Goal: Transaction & Acquisition: Download file/media

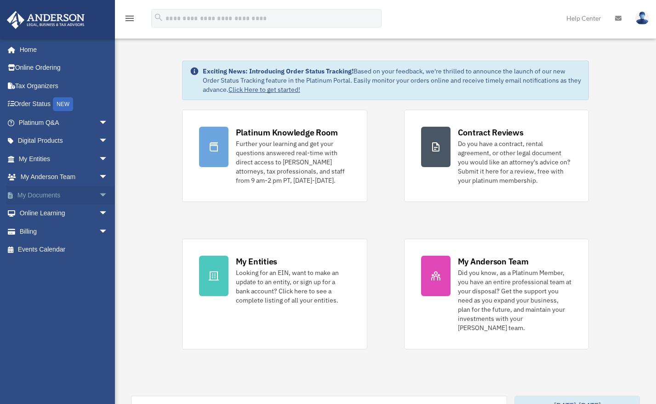
click at [49, 194] on link "My Documents arrow_drop_down" at bounding box center [63, 195] width 115 height 18
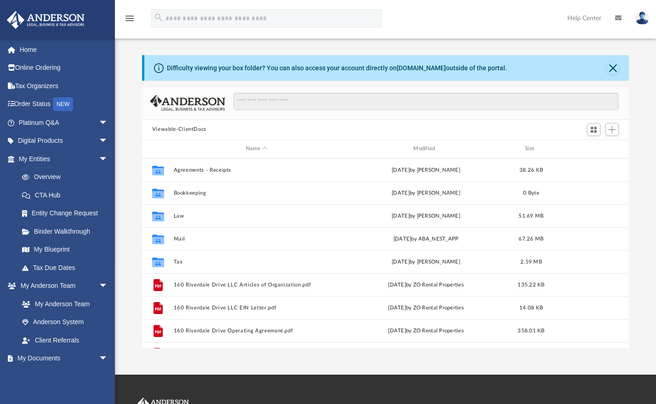
scroll to position [202, 480]
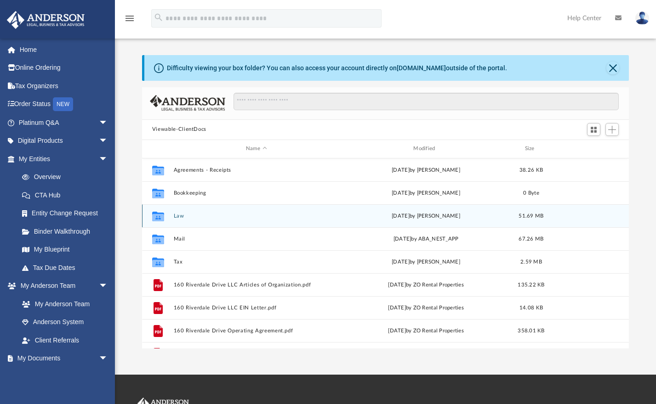
click at [174, 219] on button "Law" at bounding box center [255, 216] width 165 height 6
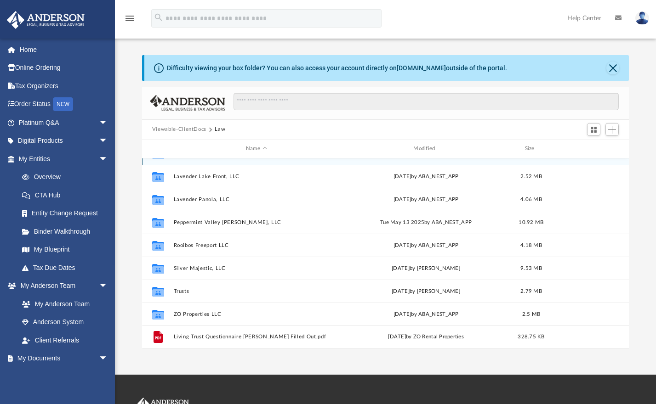
scroll to position [0, 0]
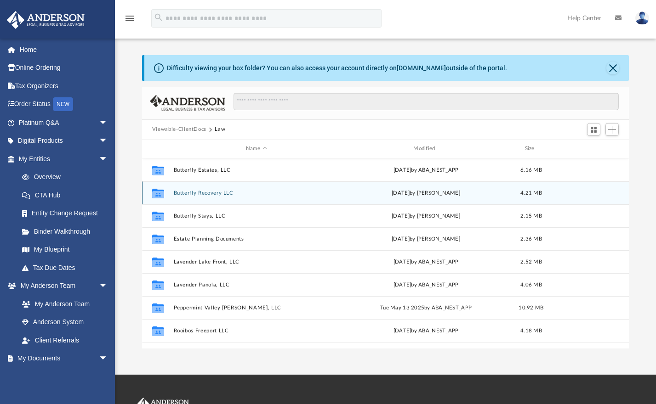
click at [205, 189] on div "Collaborated Folder Butterfly Recovery LLC [DATE] by [PERSON_NAME] 4.21 MB" at bounding box center [385, 193] width 487 height 23
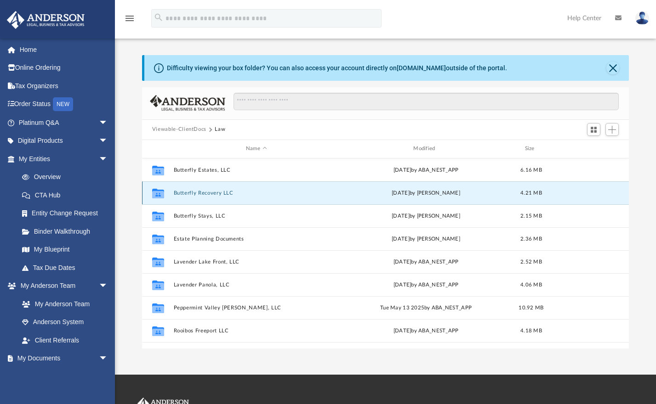
click at [208, 195] on button "Butterfly Recovery LLC" at bounding box center [255, 193] width 165 height 6
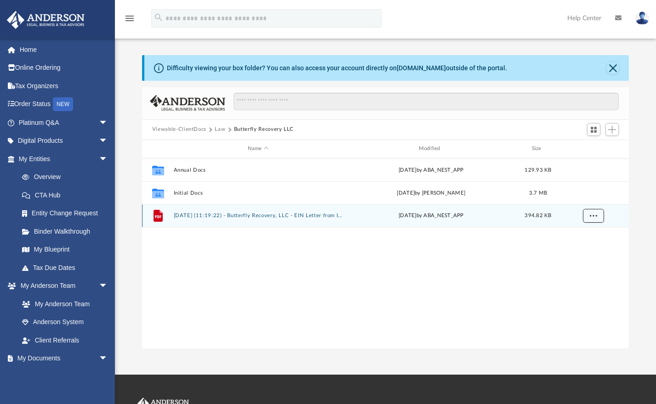
click at [593, 215] on span "More options" at bounding box center [592, 215] width 7 height 5
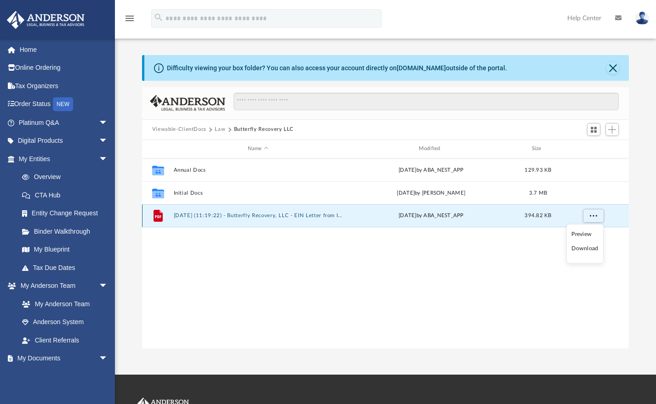
click at [293, 213] on button "[DATE] (11:19:22) - Butterfly Recovery, LLC - EIN Letter from IRS.pdf" at bounding box center [257, 216] width 169 height 6
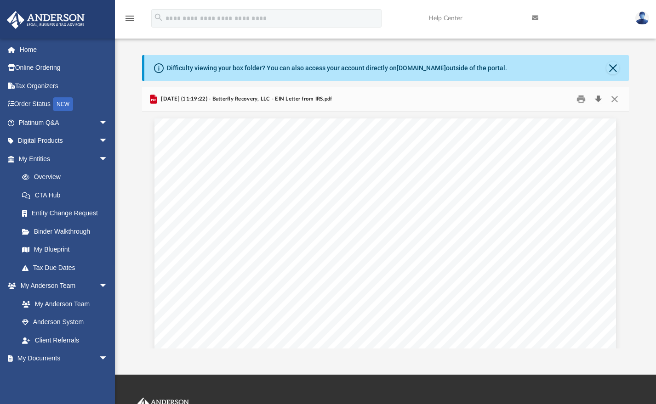
click at [600, 101] on button "Download" at bounding box center [598, 99] width 17 height 14
click at [379, 99] on div "[DATE] (11:19:22) - Butterfly Recovery, LLC - EIN Letter from IRS.pdf" at bounding box center [385, 99] width 487 height 24
click at [613, 97] on button "Close" at bounding box center [614, 99] width 17 height 14
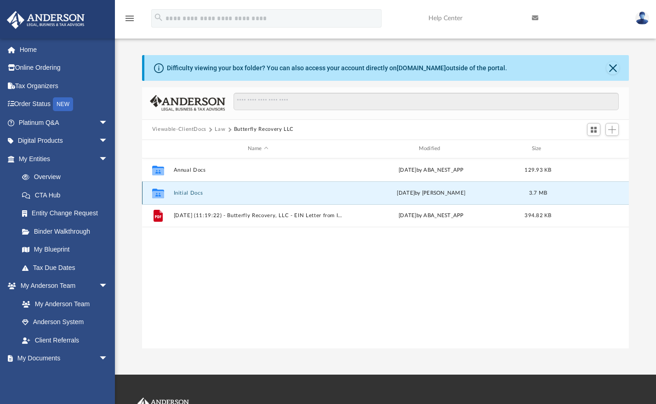
click at [189, 194] on button "Initial Docs" at bounding box center [257, 193] width 169 height 6
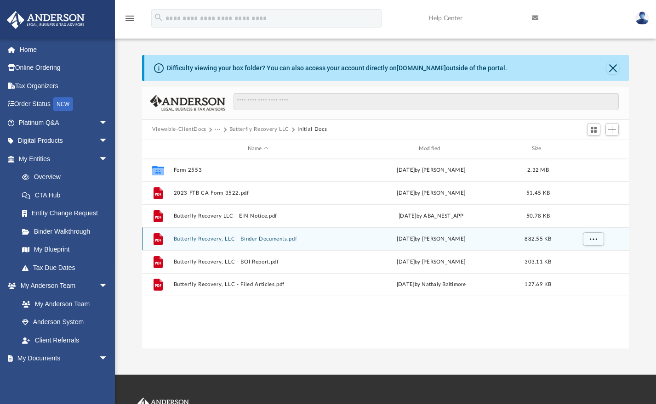
click at [282, 238] on button "Butterfly Recovery, LLC - Binder Documents.pdf" at bounding box center [257, 239] width 169 height 6
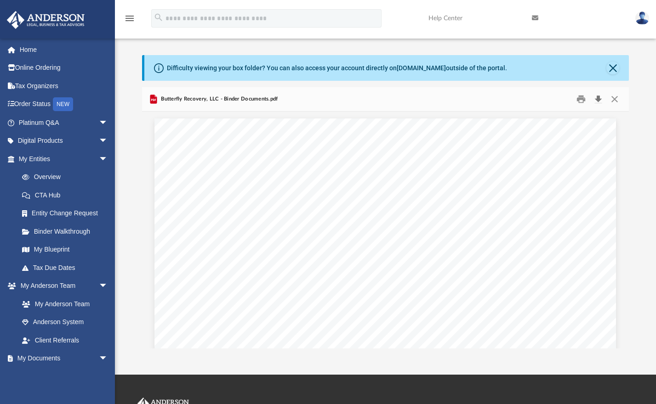
click at [600, 99] on button "Download" at bounding box center [598, 99] width 17 height 14
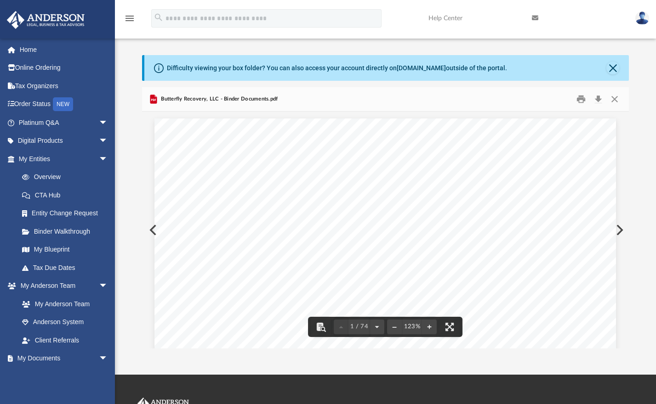
click at [136, 141] on div "Difficulty viewing your box folder? You can also access your account directly o…" at bounding box center [385, 202] width 541 height 294
click at [616, 98] on button "Close" at bounding box center [614, 99] width 17 height 14
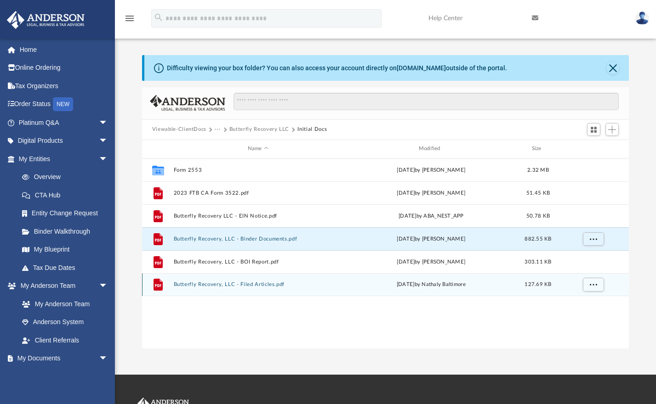
click at [252, 282] on button "Butterfly Recovery, LLC - Filed Articles.pdf" at bounding box center [257, 285] width 169 height 6
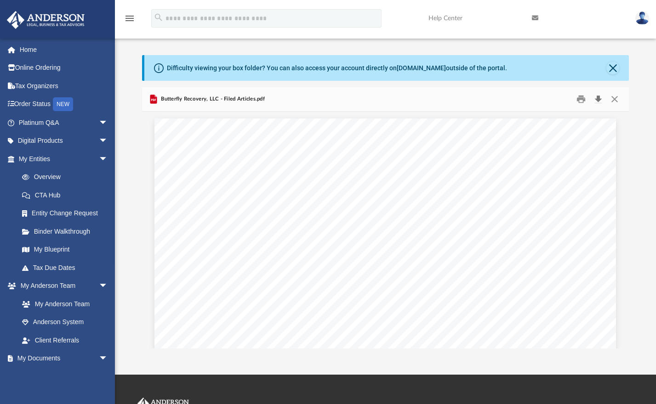
click at [598, 96] on button "Download" at bounding box center [598, 99] width 17 height 14
click at [637, 246] on div "Difficulty viewing your box folder? You can also access your account directly o…" at bounding box center [385, 202] width 541 height 294
click at [127, 140] on div "Difficulty viewing your box folder? You can also access your account directly o…" at bounding box center [385, 202] width 541 height 294
drag, startPoint x: 617, startPoint y: 98, endPoint x: 618, endPoint y: 78, distance: 20.2
click at [617, 97] on button "Close" at bounding box center [614, 99] width 17 height 14
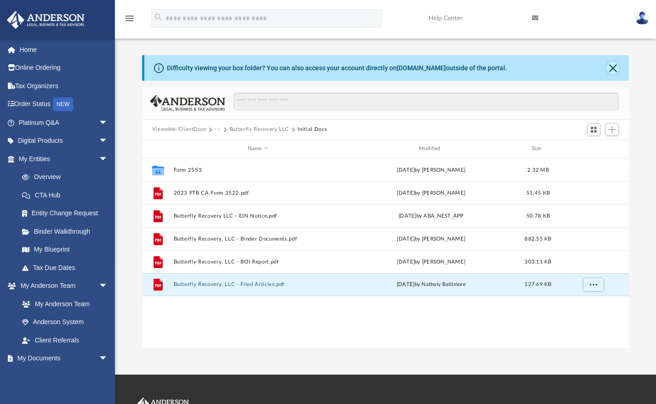
click at [614, 68] on button "Close" at bounding box center [612, 68] width 13 height 13
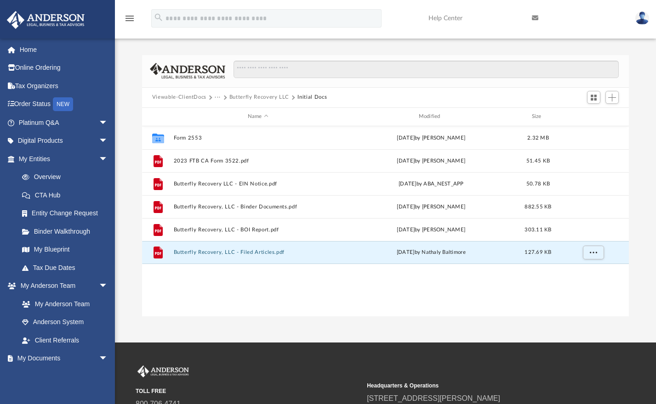
click at [218, 99] on button "···" at bounding box center [218, 97] width 6 height 8
click at [252, 96] on button "Butterfly Recovery LLC" at bounding box center [259, 97] width 60 height 8
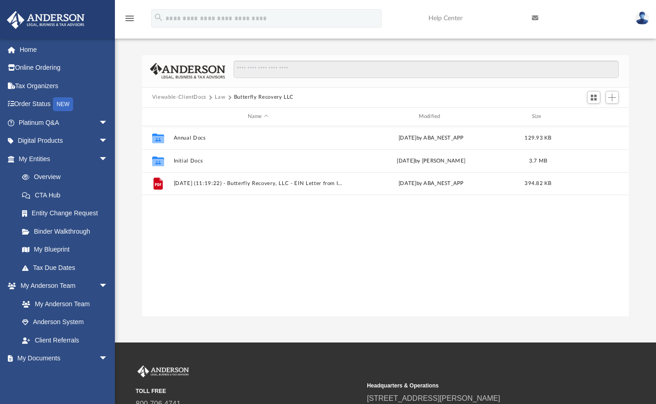
click at [216, 94] on button "Law" at bounding box center [220, 97] width 11 height 8
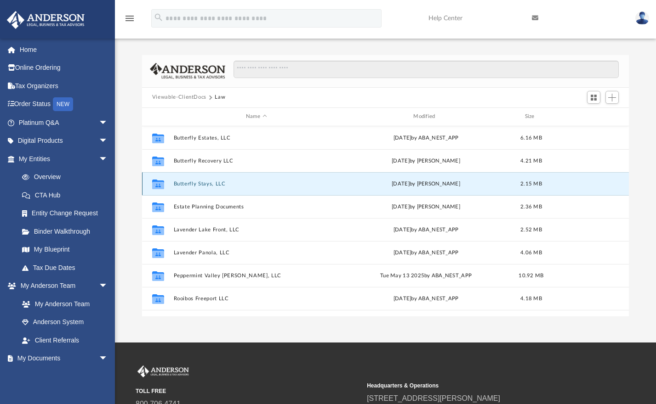
click at [225, 185] on button "Butterfly Stays, LLC" at bounding box center [255, 184] width 165 height 6
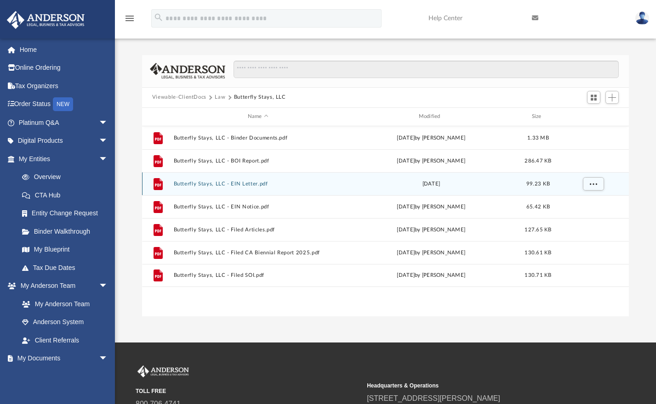
click at [233, 182] on button "Butterfly Stays, LLC - EIN Letter.pdf" at bounding box center [257, 184] width 169 height 6
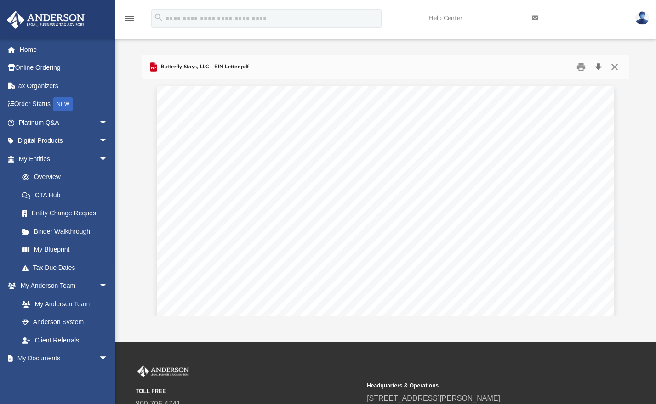
click at [598, 66] on button "Download" at bounding box center [598, 67] width 17 height 14
click at [614, 67] on button "Close" at bounding box center [614, 67] width 17 height 14
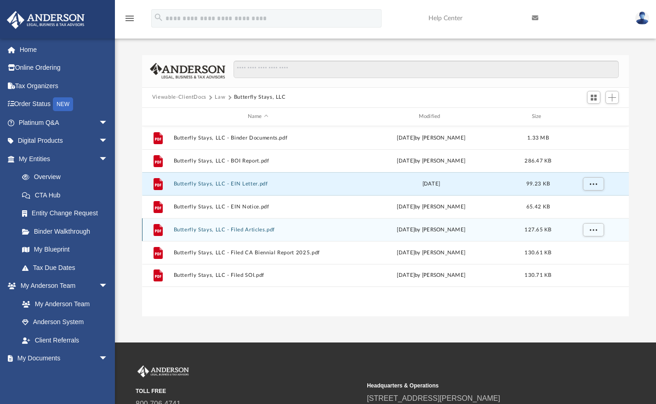
click at [245, 232] on button "Butterfly Stays, LLC - Filed Articles.pdf" at bounding box center [257, 230] width 169 height 6
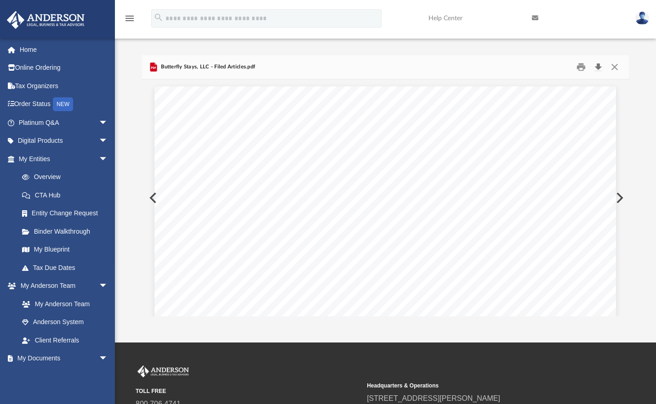
click at [601, 64] on button "Download" at bounding box center [598, 67] width 17 height 14
click at [614, 65] on button "Close" at bounding box center [614, 67] width 17 height 14
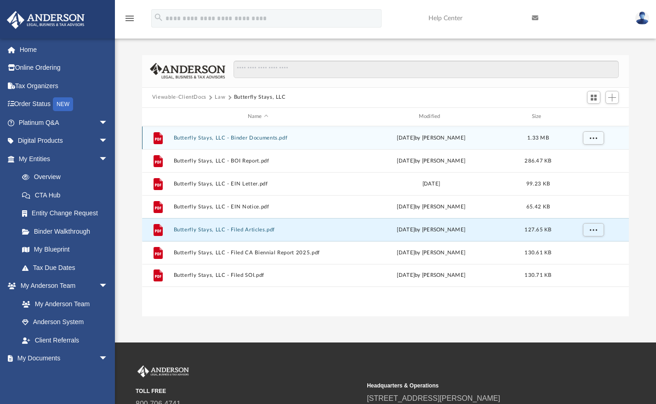
click at [209, 137] on button "Butterfly Stays, LLC - Binder Documents.pdf" at bounding box center [257, 138] width 169 height 6
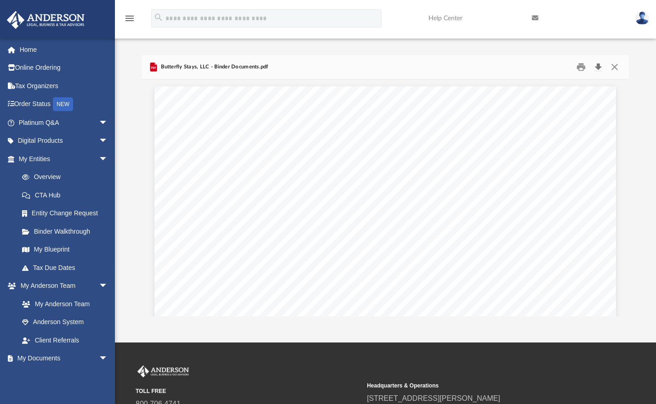
click at [601, 67] on button "Download" at bounding box center [598, 67] width 17 height 14
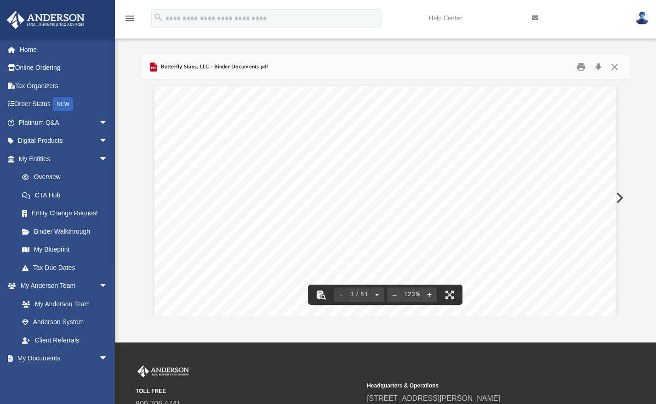
click at [399, 64] on div "Butterfly Stays, LLC - Binder Documents.pdf" at bounding box center [385, 67] width 487 height 24
click at [615, 68] on button "Close" at bounding box center [614, 67] width 17 height 14
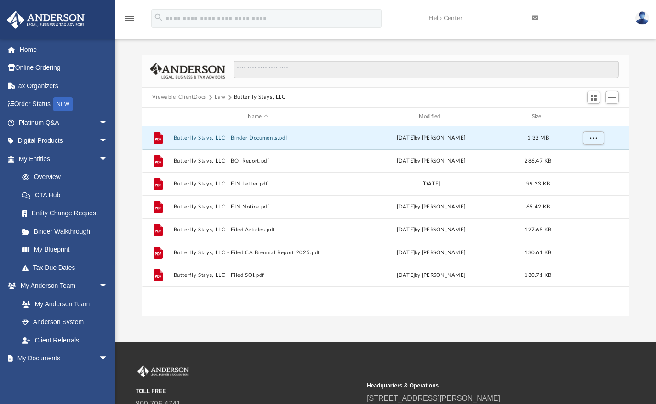
click at [216, 96] on button "Law" at bounding box center [220, 97] width 11 height 8
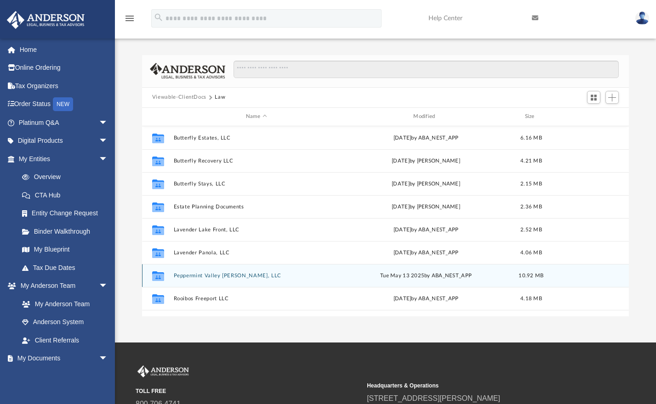
click at [211, 279] on div "Collaborated Folder Peppermint Valley [PERSON_NAME], LLC [DATE] by ABA_NEST_APP…" at bounding box center [385, 275] width 487 height 23
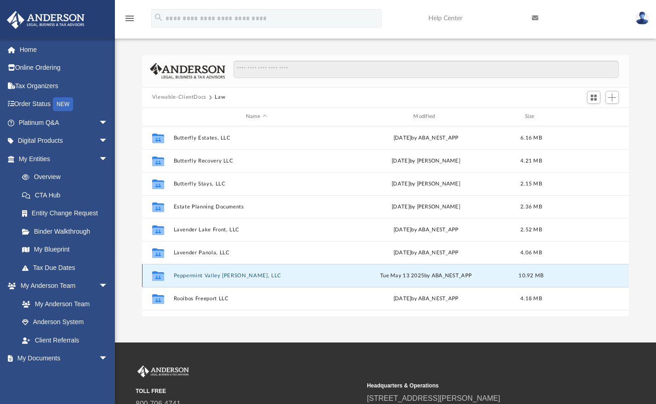
click at [211, 277] on button "Peppermint Valley [PERSON_NAME], LLC" at bounding box center [255, 276] width 165 height 6
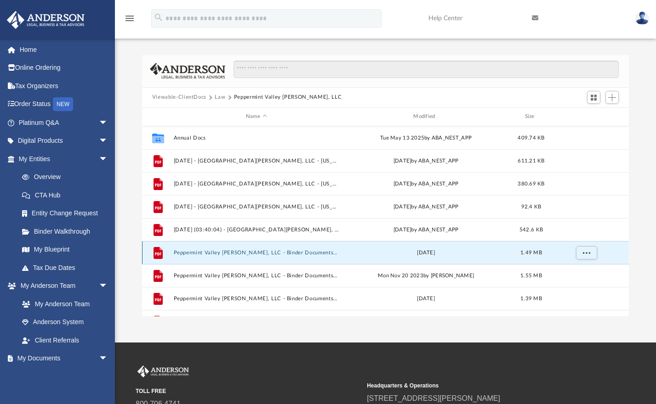
click at [254, 253] on button "Peppermint Valley [PERSON_NAME], LLC - Binder Documents - DocuSigned (1).pdf" at bounding box center [255, 253] width 165 height 6
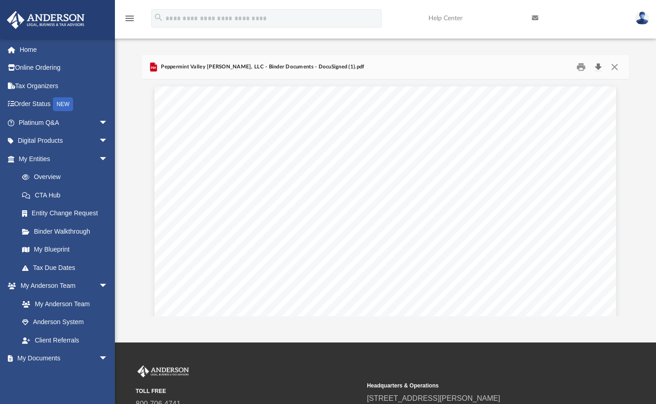
click at [598, 64] on button "Download" at bounding box center [598, 67] width 17 height 14
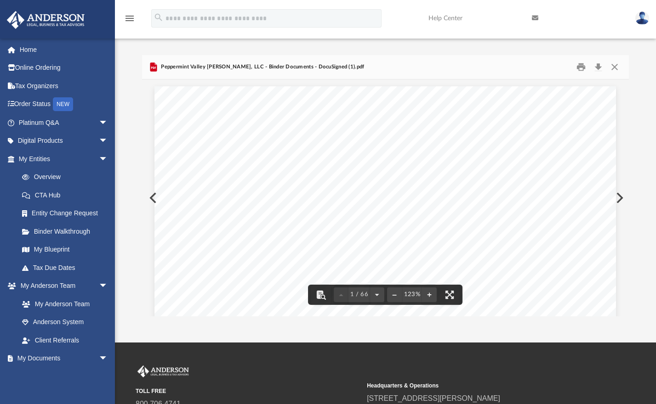
click at [382, 61] on div "Peppermint Valley [PERSON_NAME], LLC - Binder Documents - DocuSigned (1).pdf" at bounding box center [385, 67] width 487 height 24
click at [615, 66] on button "Close" at bounding box center [614, 67] width 17 height 14
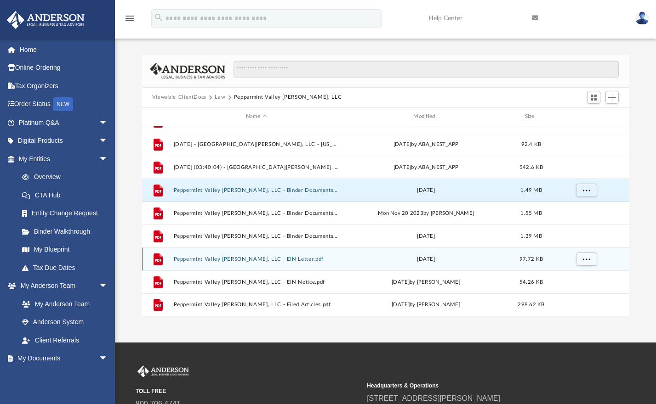
scroll to position [103, 0]
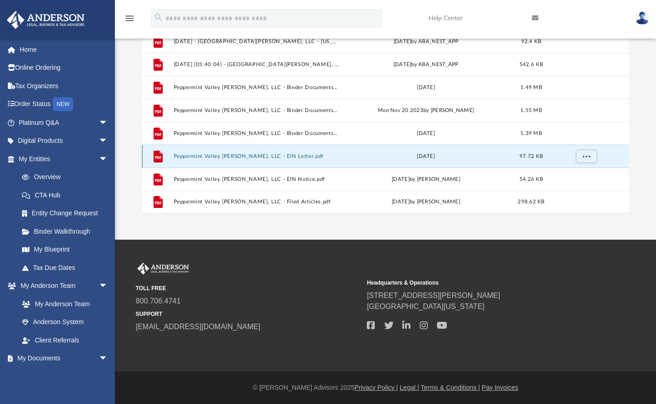
click at [224, 157] on button "Peppermint Valley [PERSON_NAME], LLC - EIN Letter.pdf" at bounding box center [255, 157] width 165 height 6
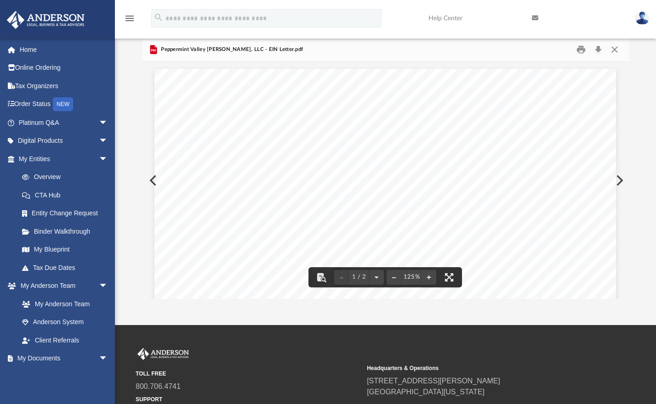
scroll to position [0, 0]
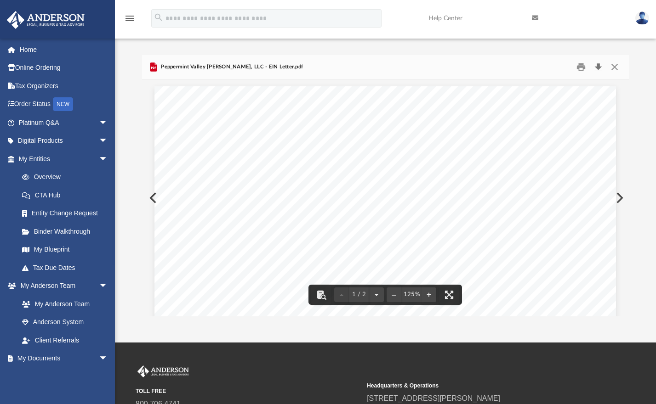
click at [601, 64] on button "Download" at bounding box center [598, 67] width 17 height 14
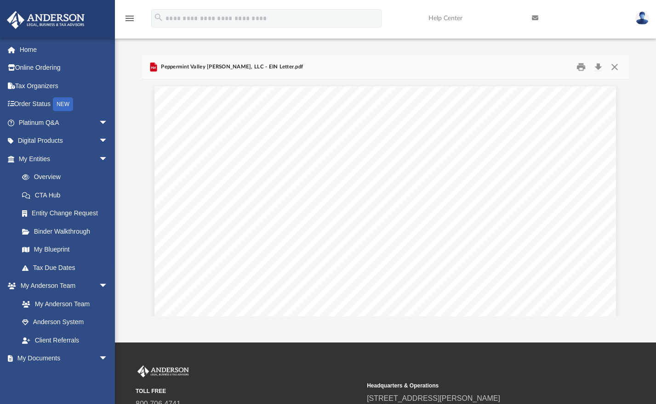
click at [343, 57] on div "Peppermint Valley [PERSON_NAME], LLC - EIN Letter.pdf" at bounding box center [385, 67] width 487 height 24
click at [615, 65] on button "Close" at bounding box center [614, 67] width 17 height 14
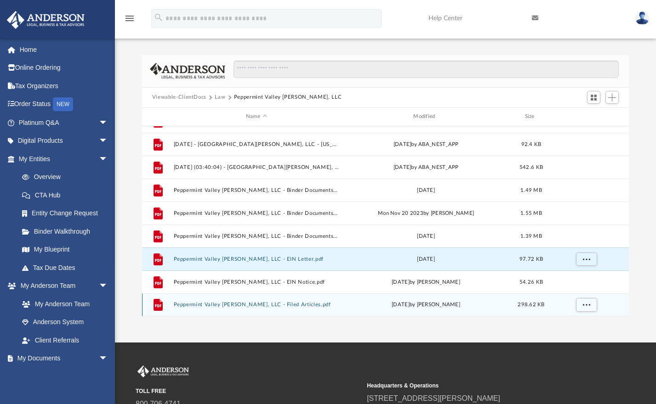
scroll to position [103, 0]
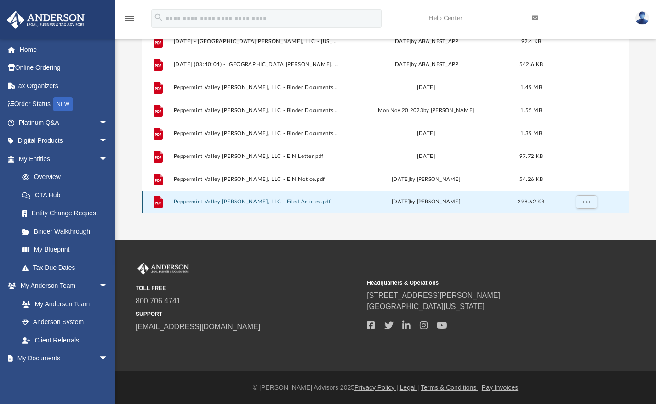
click at [250, 204] on button "Peppermint Valley [PERSON_NAME], LLC - Filed Articles.pdf" at bounding box center [255, 202] width 165 height 6
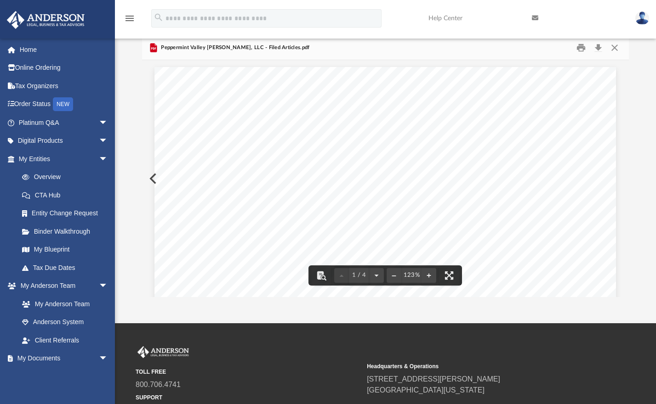
scroll to position [0, 0]
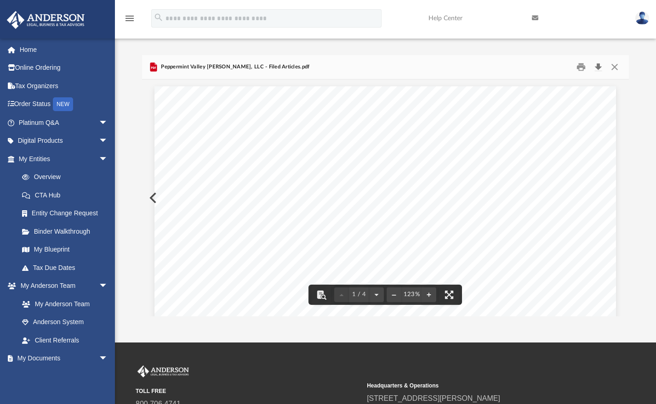
click at [602, 67] on button "Download" at bounding box center [598, 67] width 17 height 14
